Goal: Navigation & Orientation: Find specific page/section

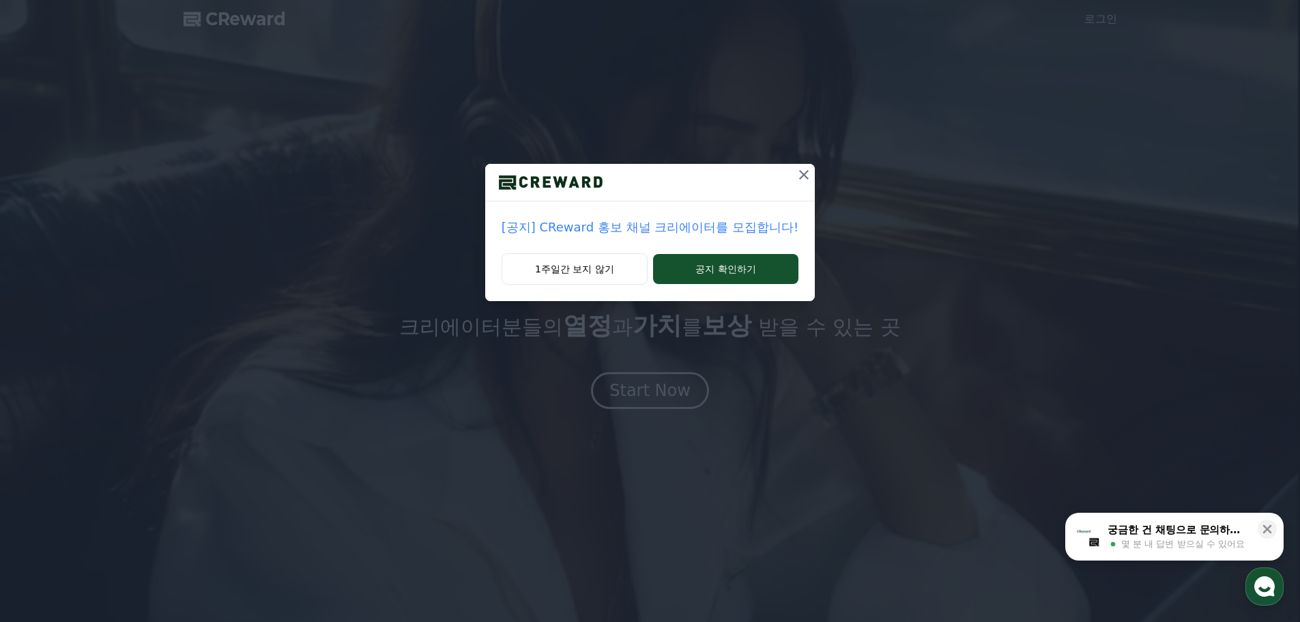
click at [803, 175] on icon at bounding box center [804, 175] width 16 height 16
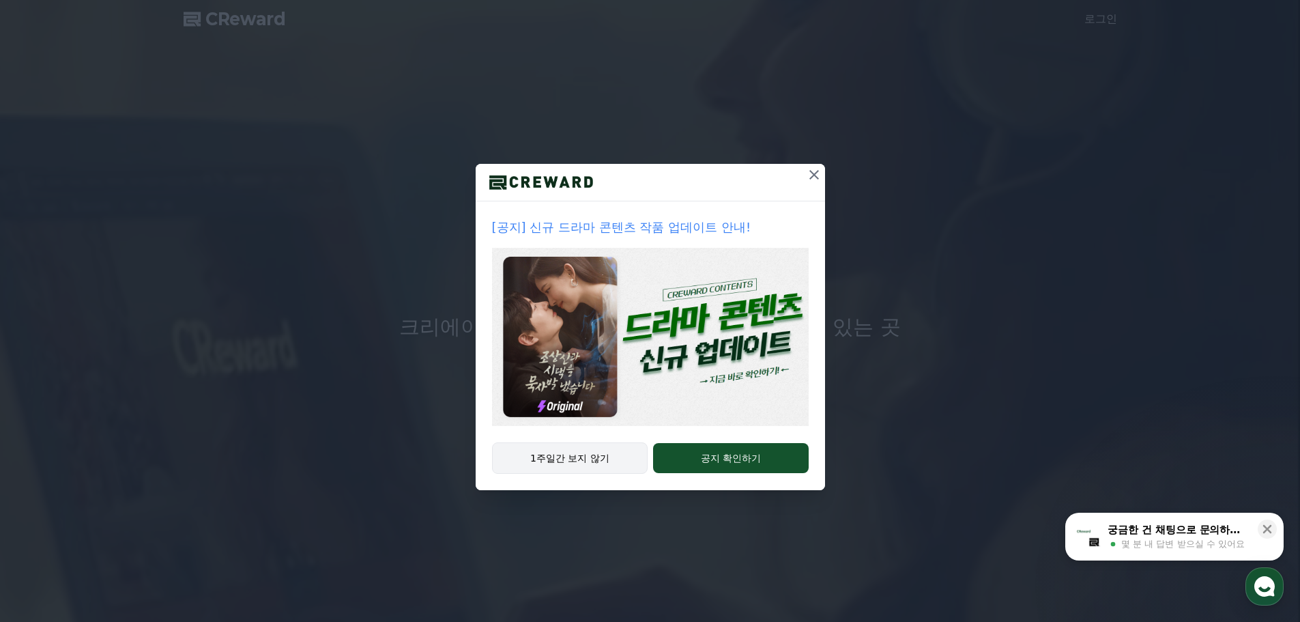
click at [575, 467] on button "1주일간 보지 않기" at bounding box center [570, 457] width 156 height 31
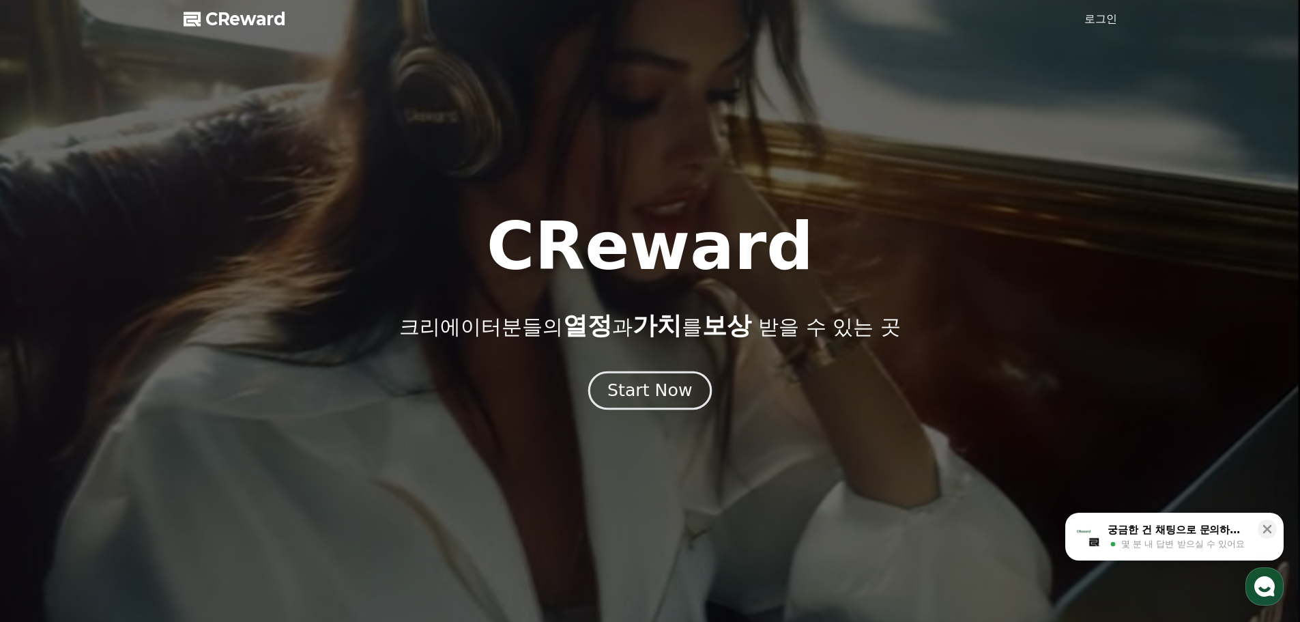
click at [622, 393] on div "Start Now" at bounding box center [649, 390] width 85 height 23
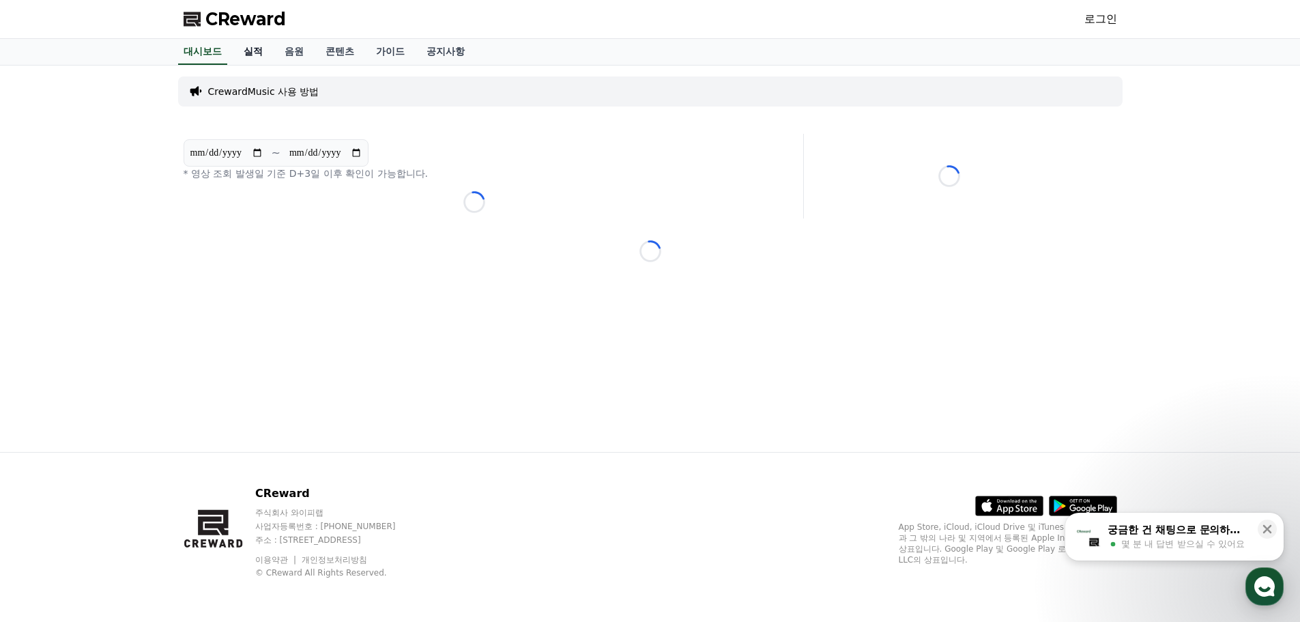
click at [254, 54] on link "실적" at bounding box center [253, 52] width 41 height 26
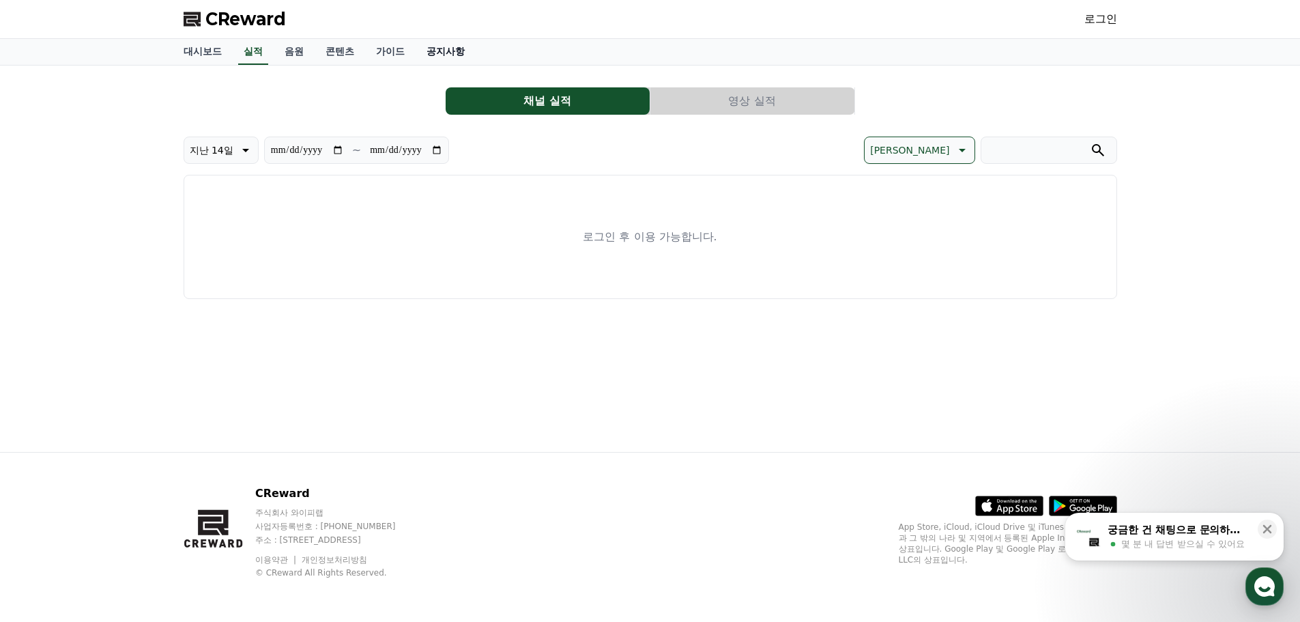
click at [446, 53] on link "공지사항" at bounding box center [446, 52] width 60 height 26
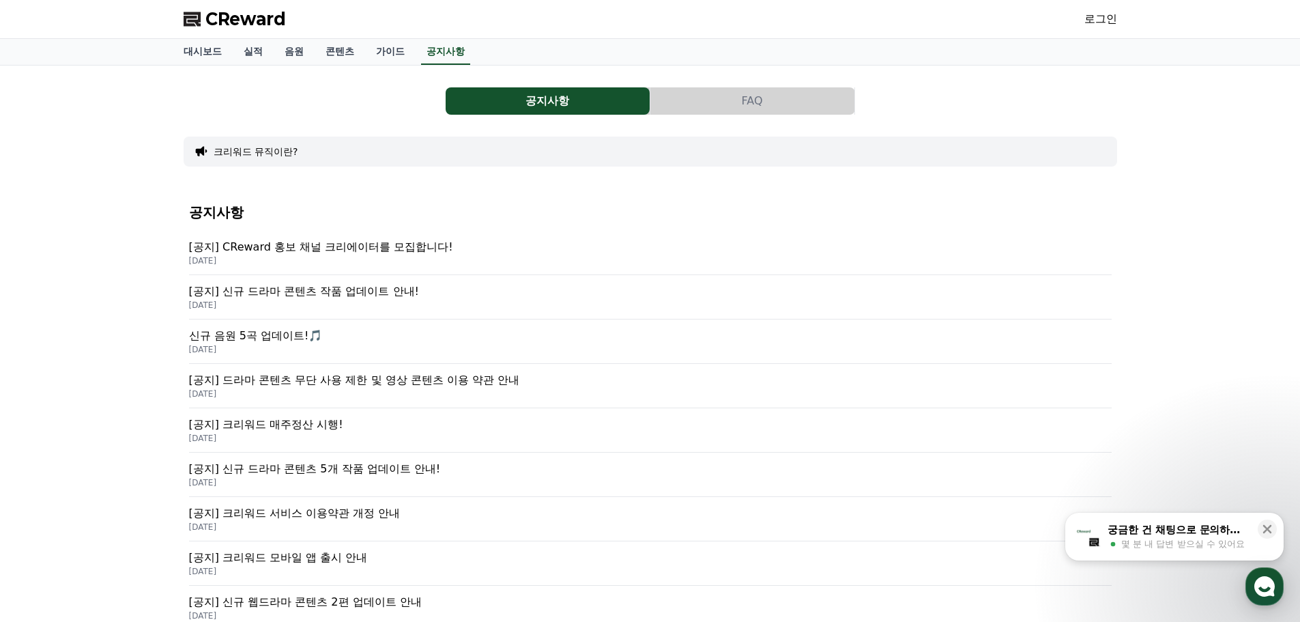
click at [364, 244] on p "[공지] CReward 홍보 채널 크리에이터를 모집합니다!" at bounding box center [650, 247] width 923 height 16
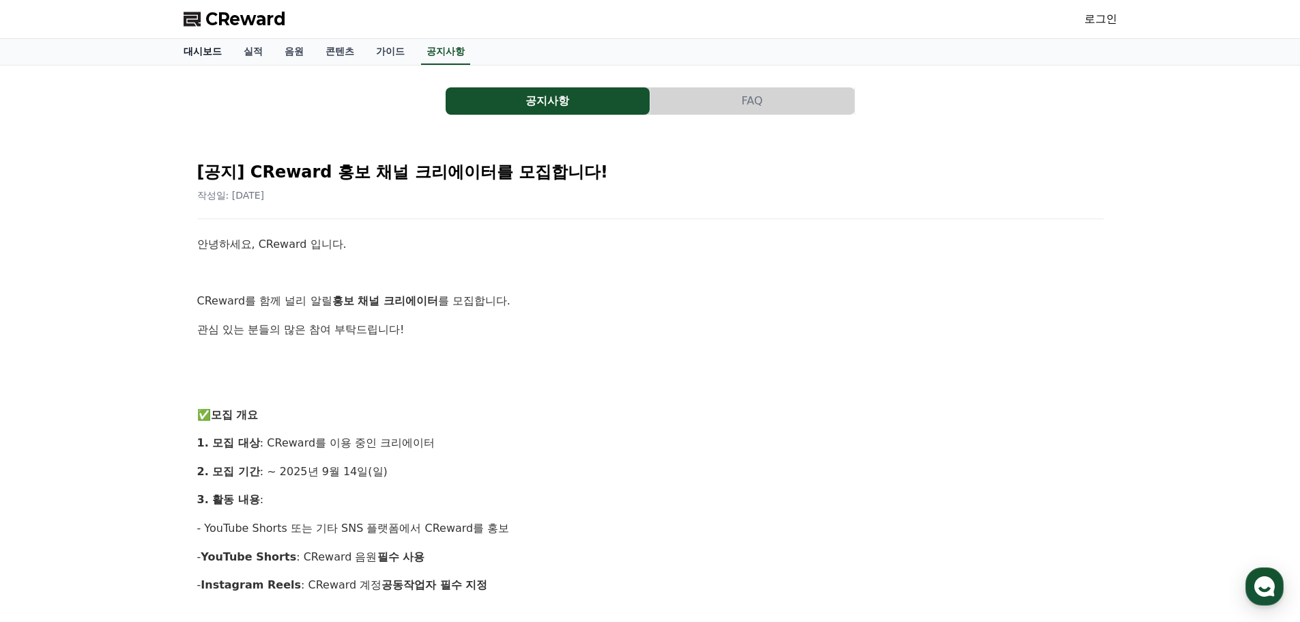
click at [200, 55] on link "대시보드" at bounding box center [203, 52] width 60 height 26
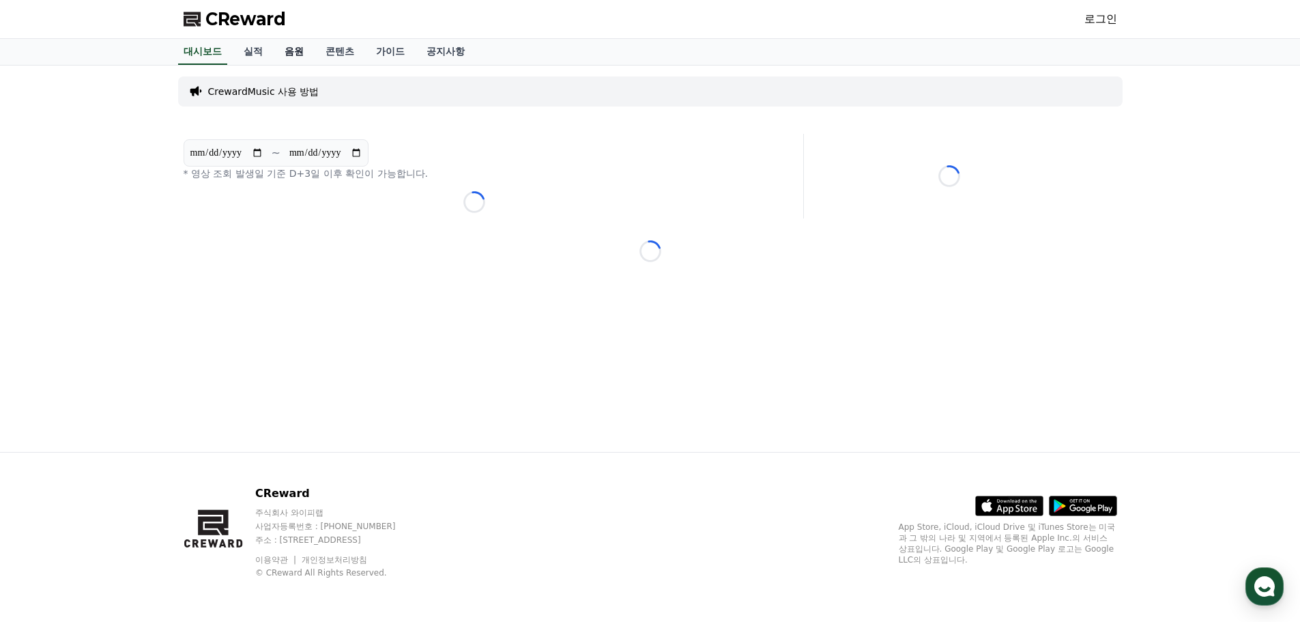
click at [296, 54] on link "음원" at bounding box center [294, 52] width 41 height 26
